Goal: Transaction & Acquisition: Purchase product/service

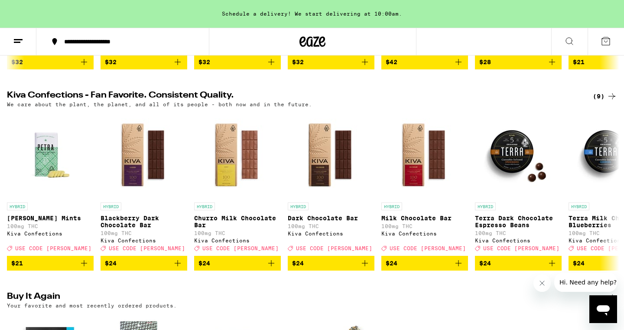
scroll to position [225, 0]
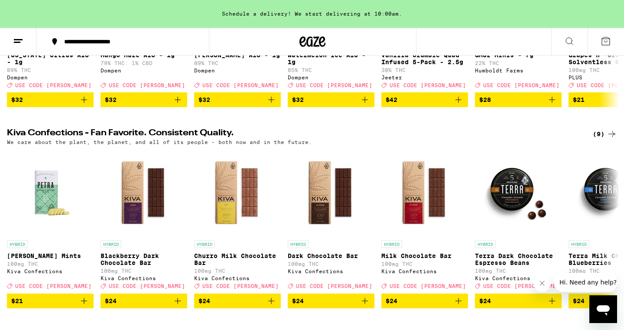
click at [575, 39] on button at bounding box center [569, 41] width 36 height 27
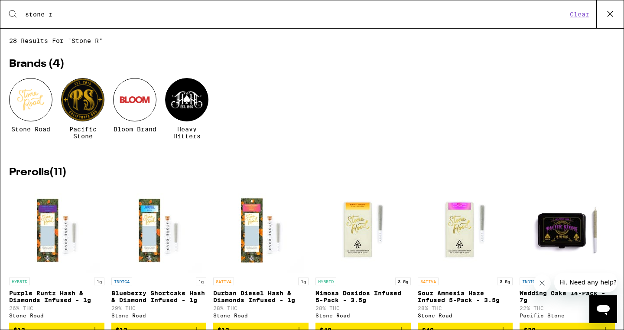
type input "stone ro"
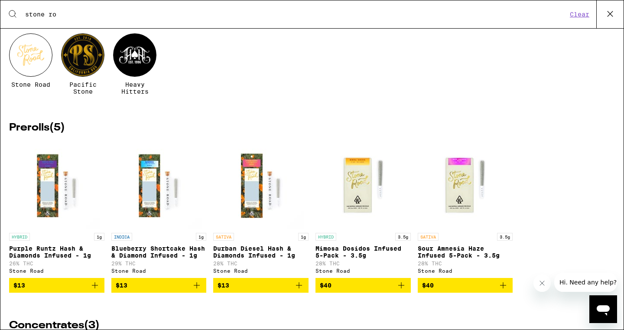
scroll to position [33, 0]
